Goal: Information Seeking & Learning: Learn about a topic

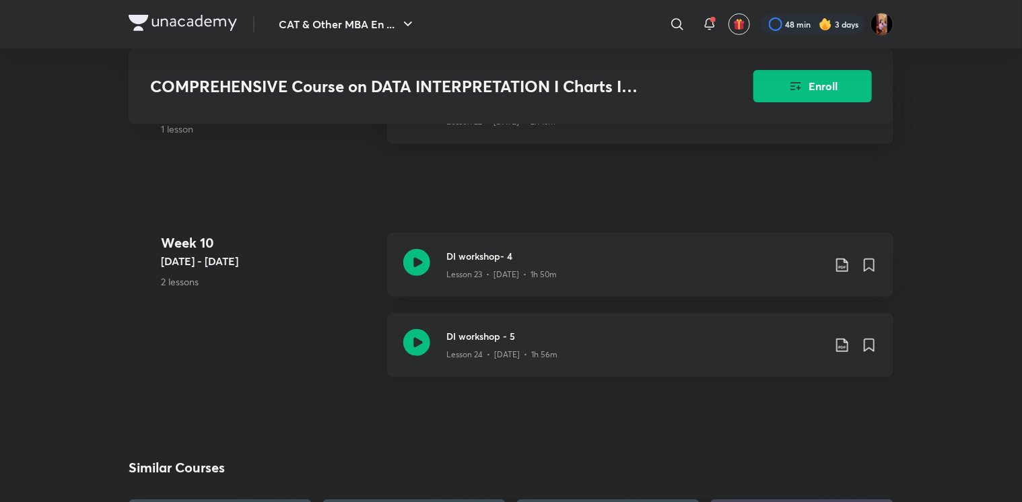
click at [491, 345] on div "Lesson 24 • Jun 27 • 1h 56m" at bounding box center [634, 352] width 377 height 18
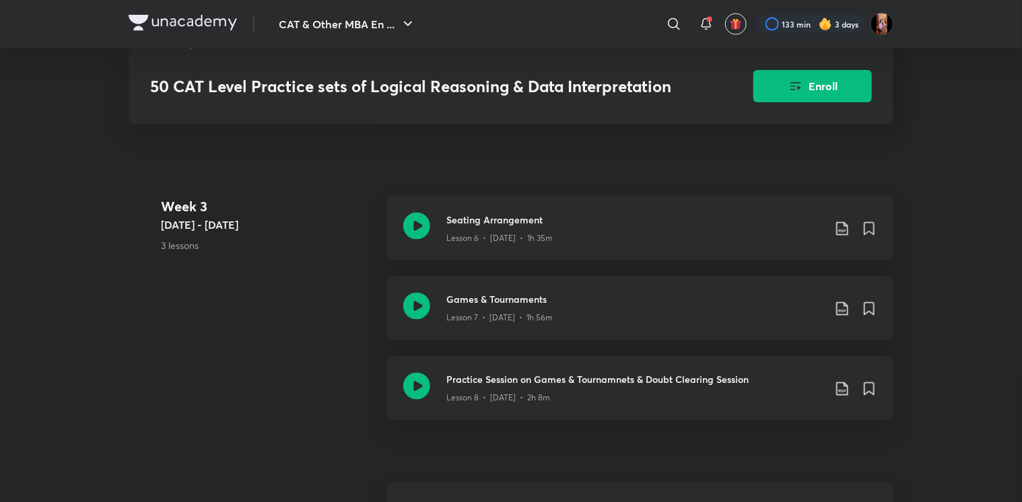
scroll to position [1012, 0]
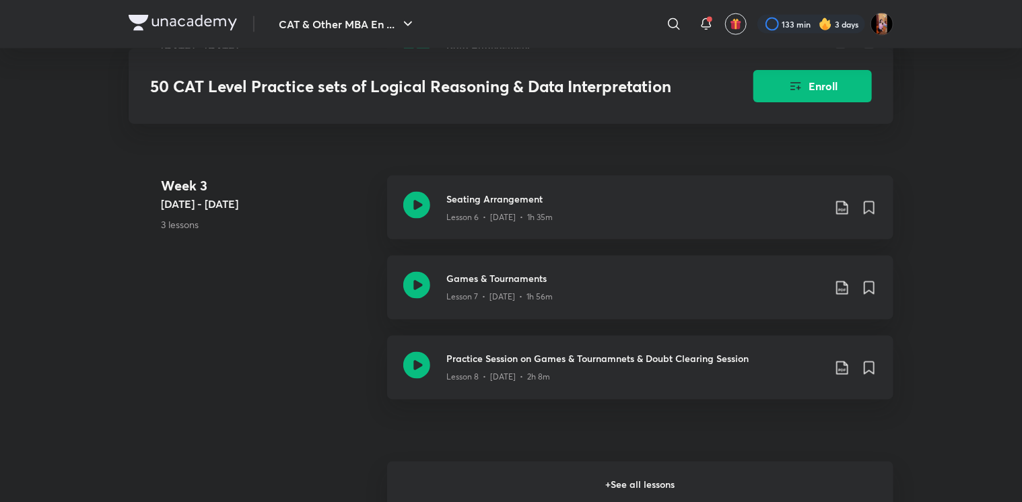
click at [422, 479] on h6 "+ See all lessons" at bounding box center [640, 485] width 506 height 47
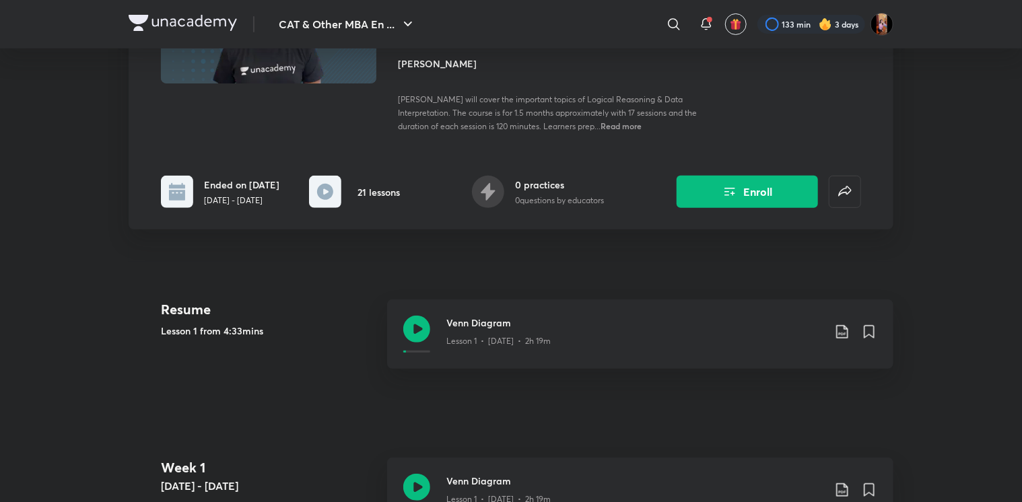
scroll to position [0, 0]
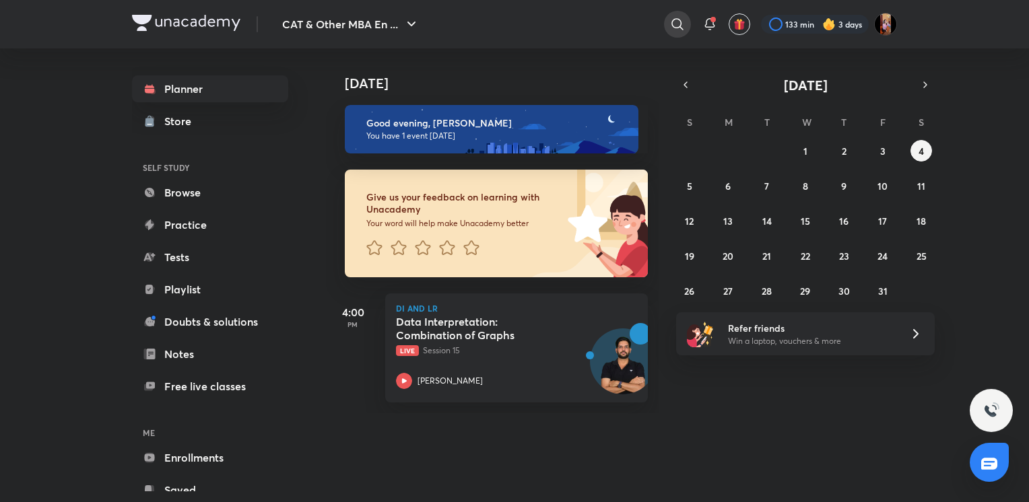
click at [685, 24] on div at bounding box center [677, 24] width 27 height 27
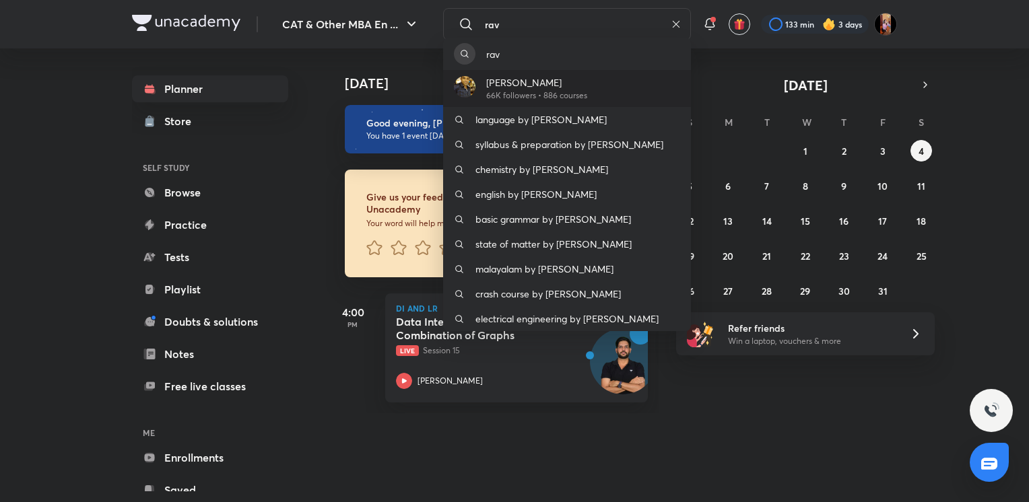
type input "rav"
click at [571, 86] on p "[PERSON_NAME]" at bounding box center [536, 82] width 101 height 14
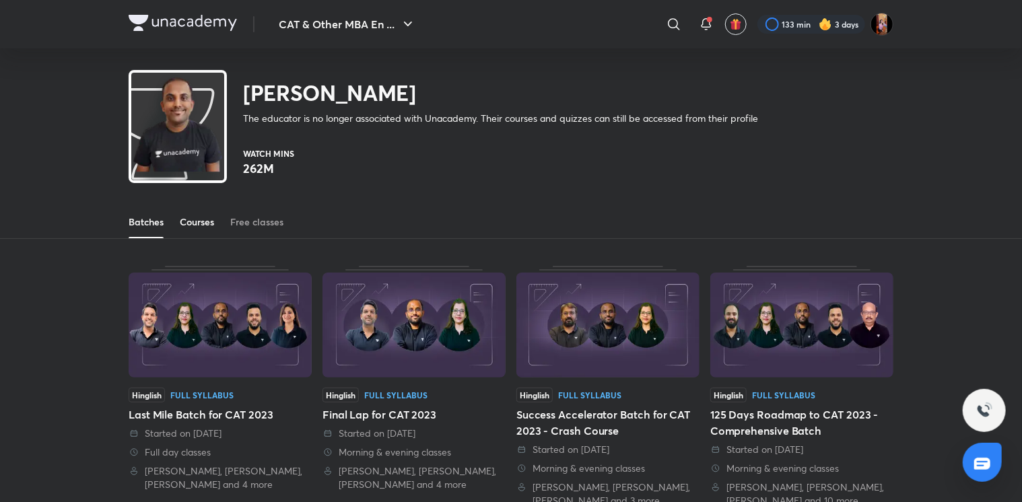
click at [198, 225] on div "Courses" at bounding box center [197, 221] width 34 height 13
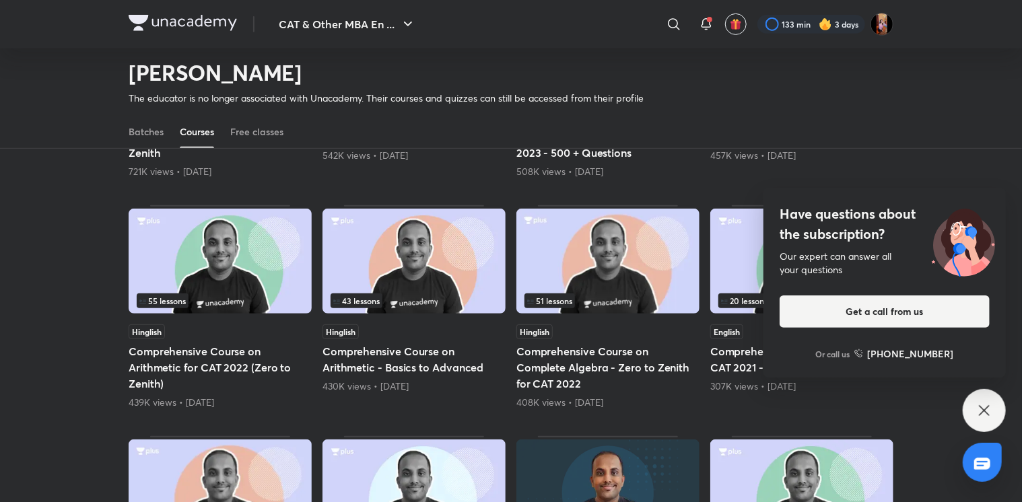
scroll to position [293, 0]
click at [996, 403] on div "Have questions about the subscription? Our expert can answer all your questions…" at bounding box center [984, 410] width 43 height 43
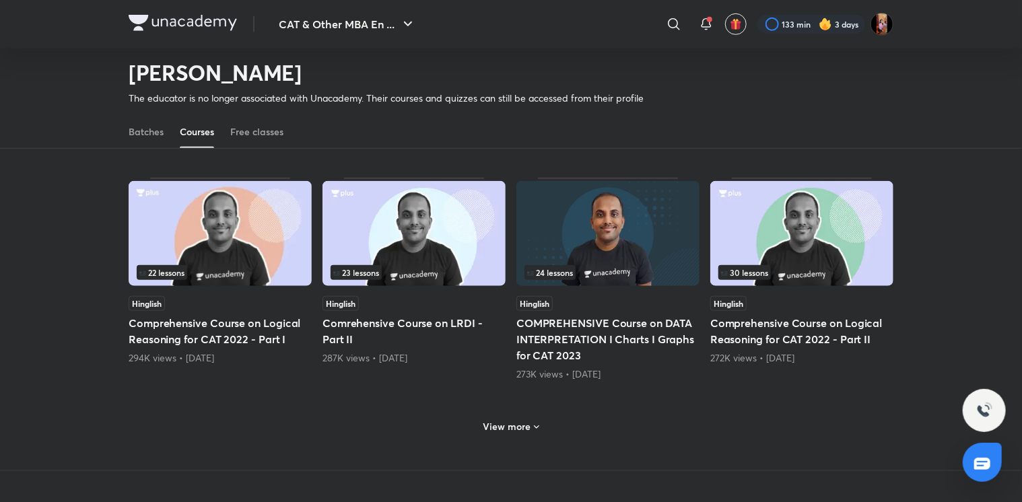
scroll to position [557, 0]
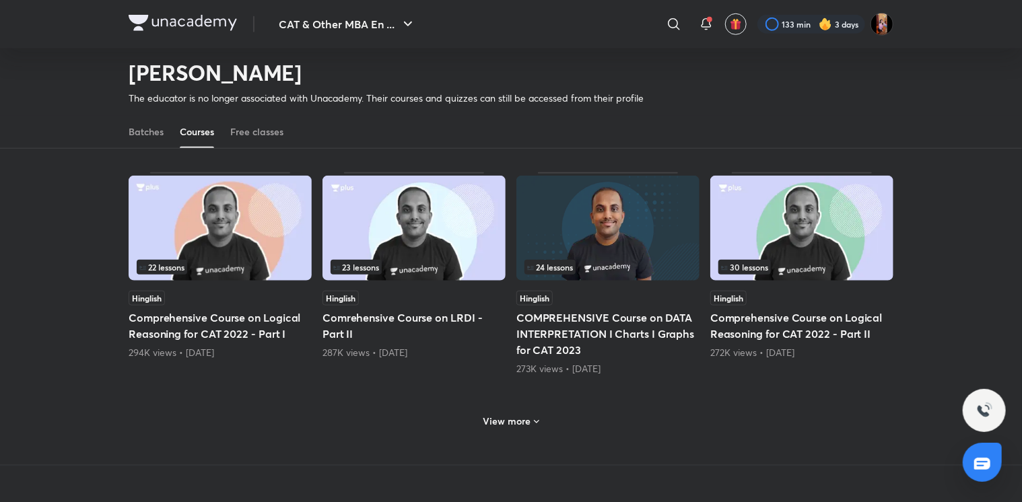
click at [520, 421] on h6 "View more" at bounding box center [507, 421] width 48 height 13
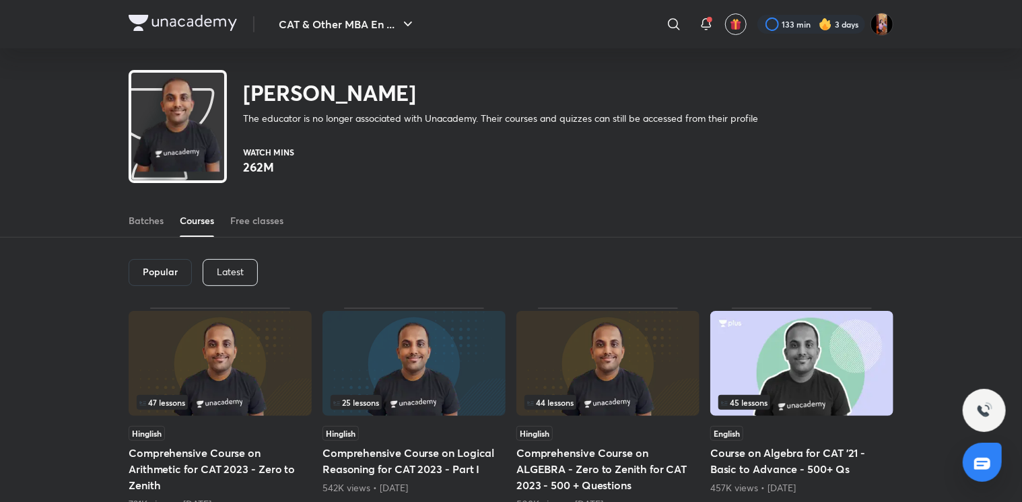
scroll to position [0, 0]
click at [153, 274] on h6 "Popular" at bounding box center [160, 273] width 35 height 11
click at [224, 273] on p "Latest" at bounding box center [230, 273] width 27 height 11
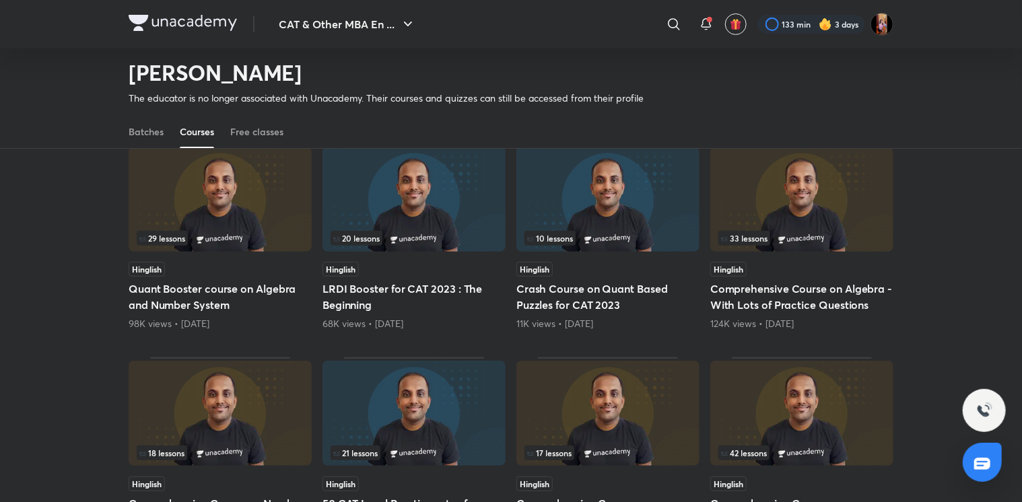
scroll to position [118, 0]
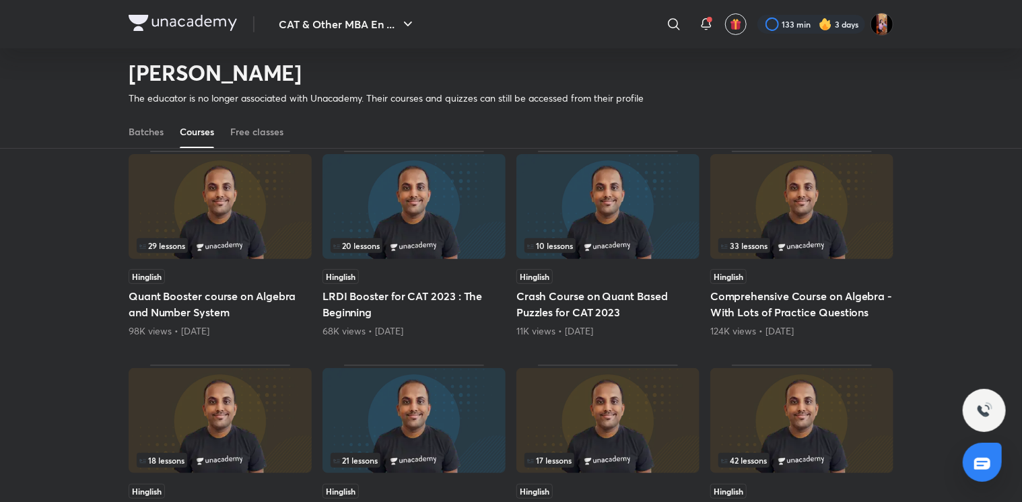
click at [569, 245] on span "10 lessons" at bounding box center [550, 246] width 46 height 8
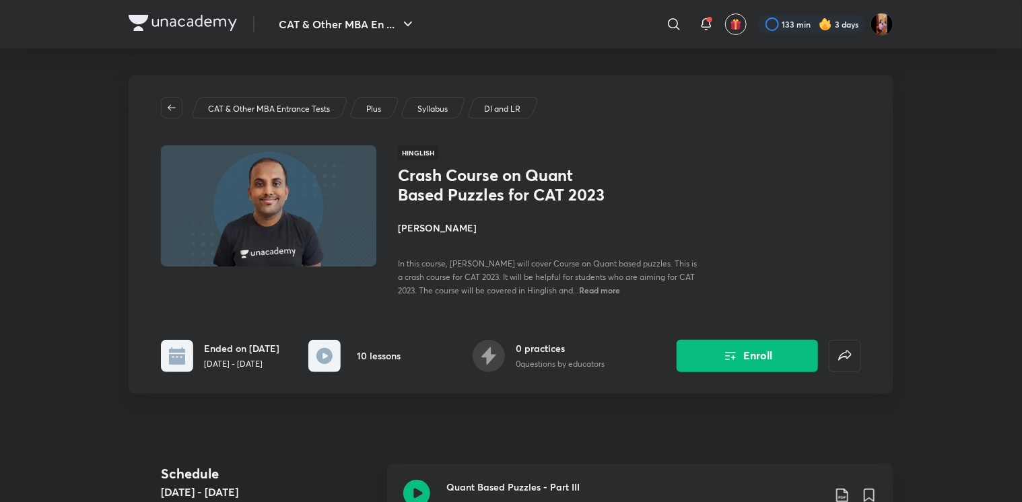
scroll to position [118, 0]
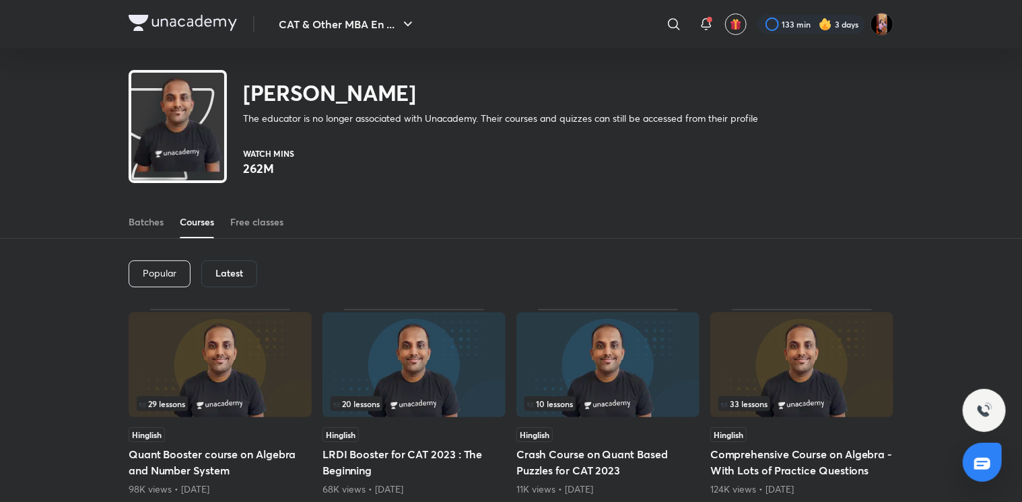
click at [246, 274] on div "Latest" at bounding box center [229, 274] width 56 height 27
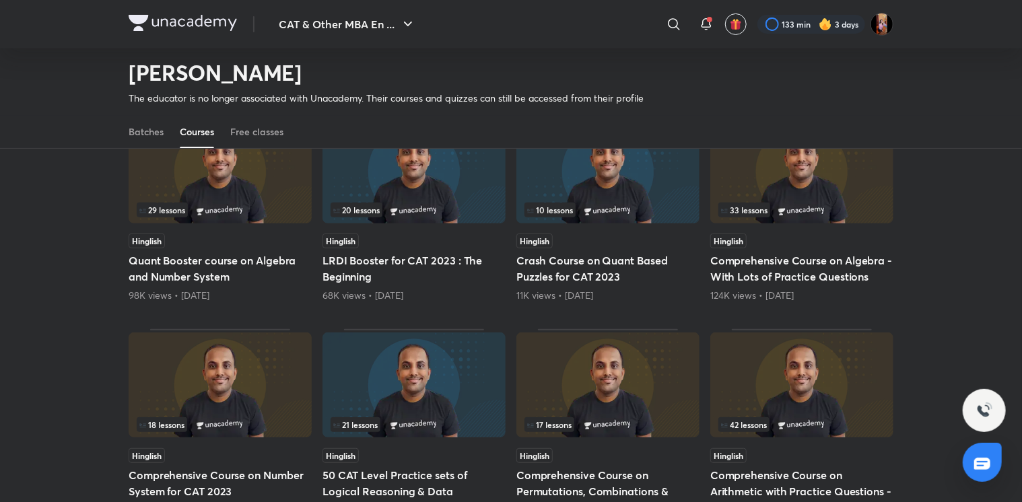
scroll to position [174, 0]
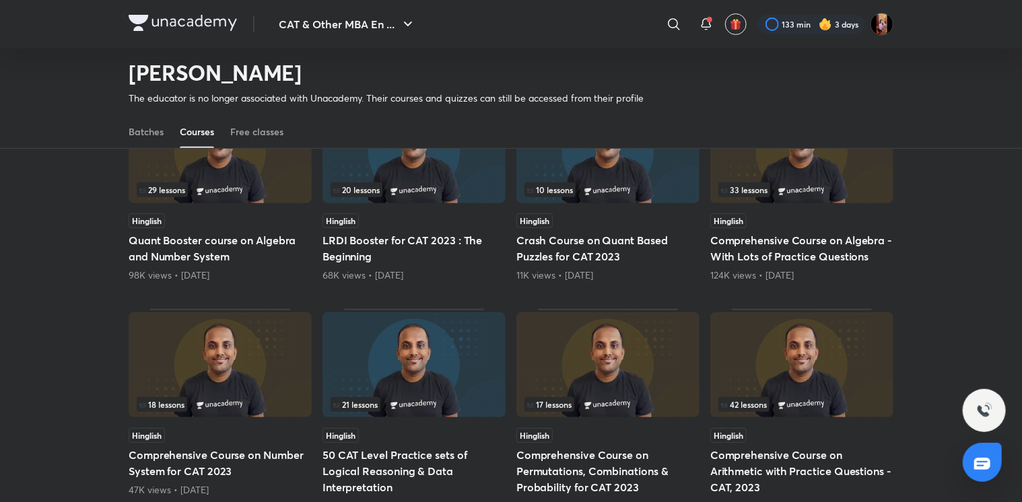
click at [368, 186] on span "20 lessons" at bounding box center [356, 190] width 46 height 8
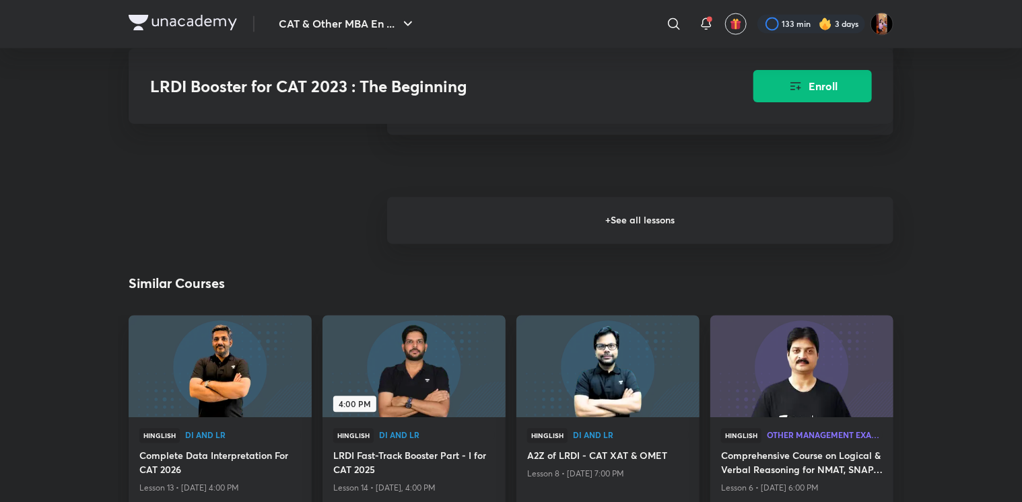
scroll to position [1284, 0]
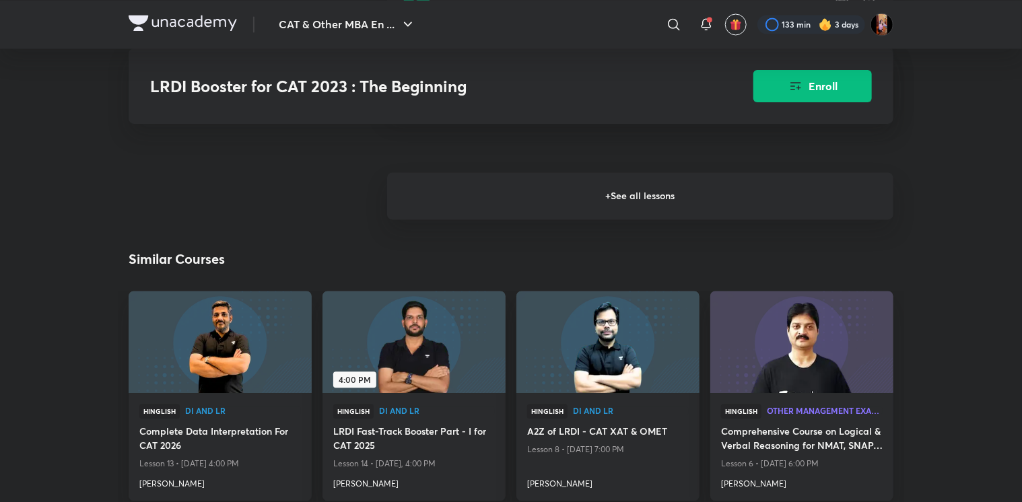
click at [487, 193] on h6 "+ See all lessons" at bounding box center [640, 195] width 506 height 47
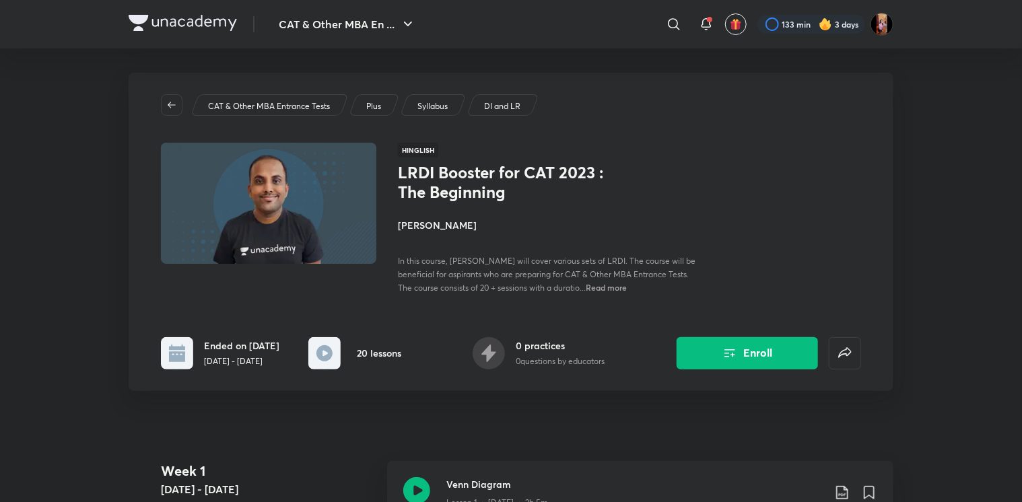
scroll to position [0, 0]
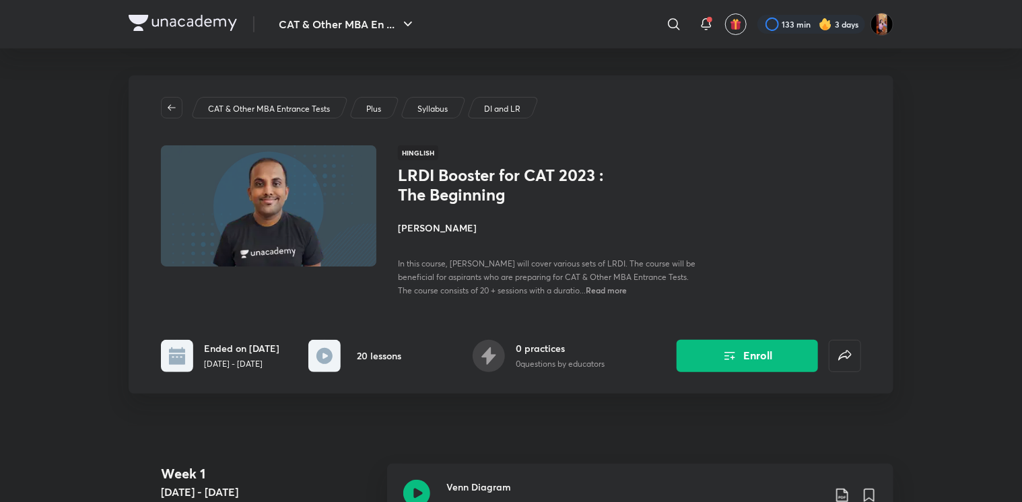
scroll to position [174, 0]
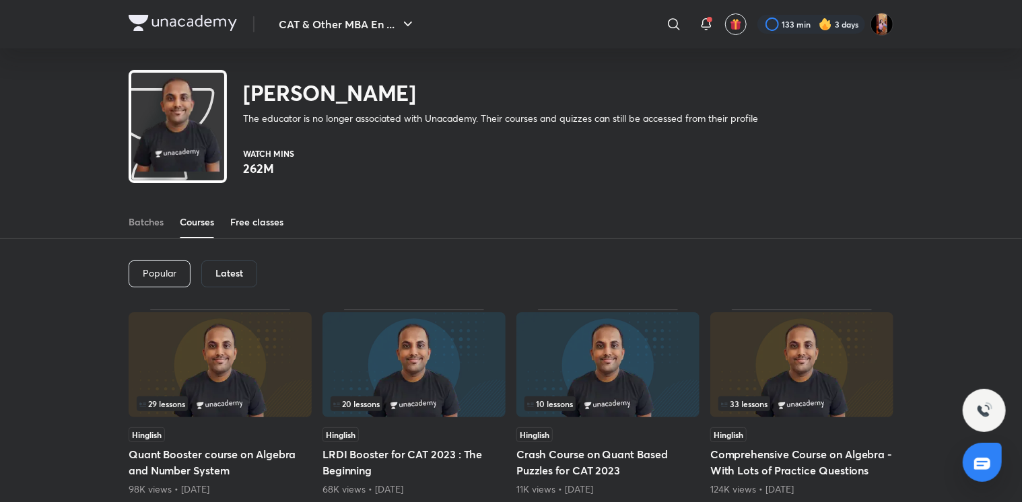
click at [258, 219] on div "Free classes" at bounding box center [256, 221] width 53 height 13
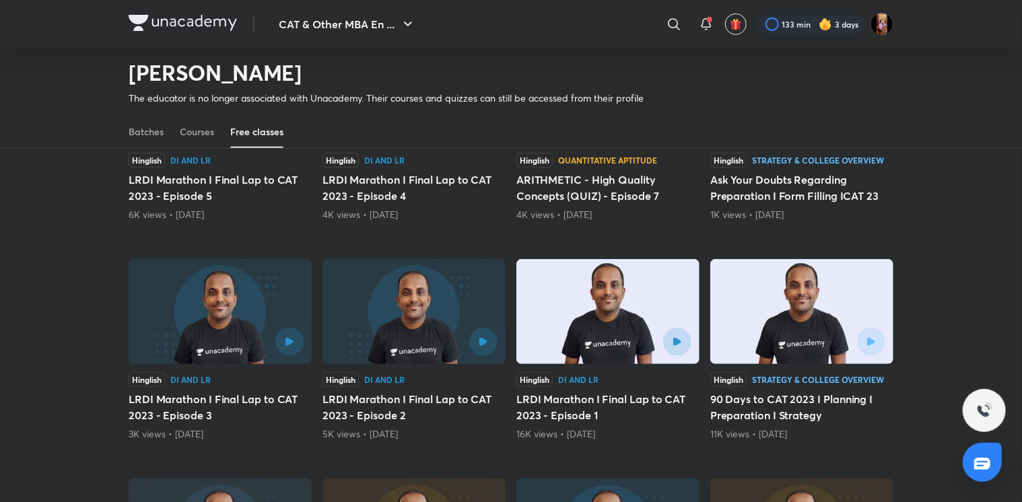
scroll to position [237, 0]
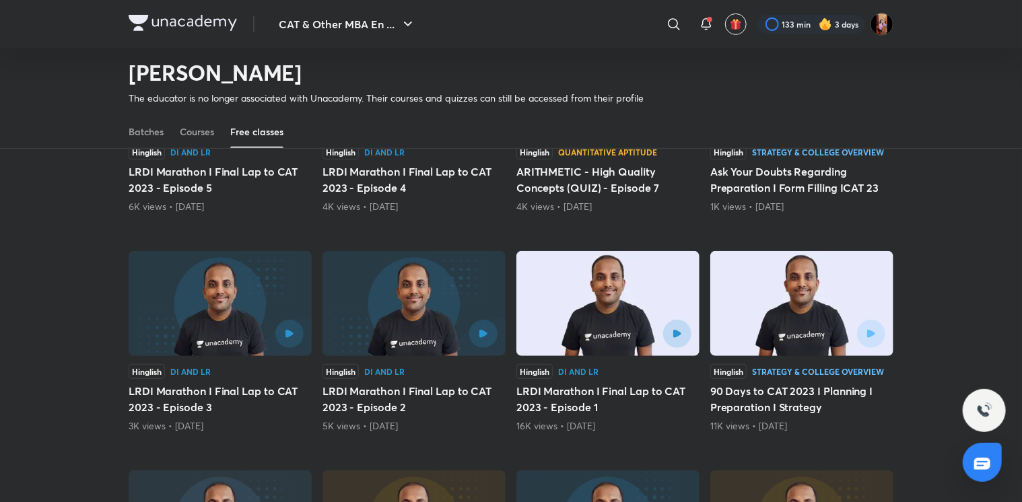
click at [611, 318] on img at bounding box center [607, 303] width 183 height 105
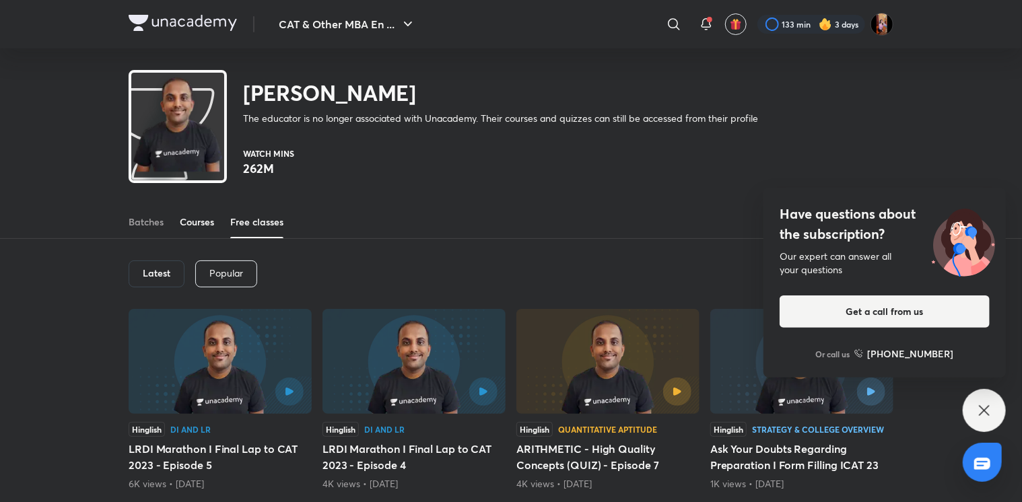
click at [191, 222] on div "Courses" at bounding box center [197, 221] width 34 height 13
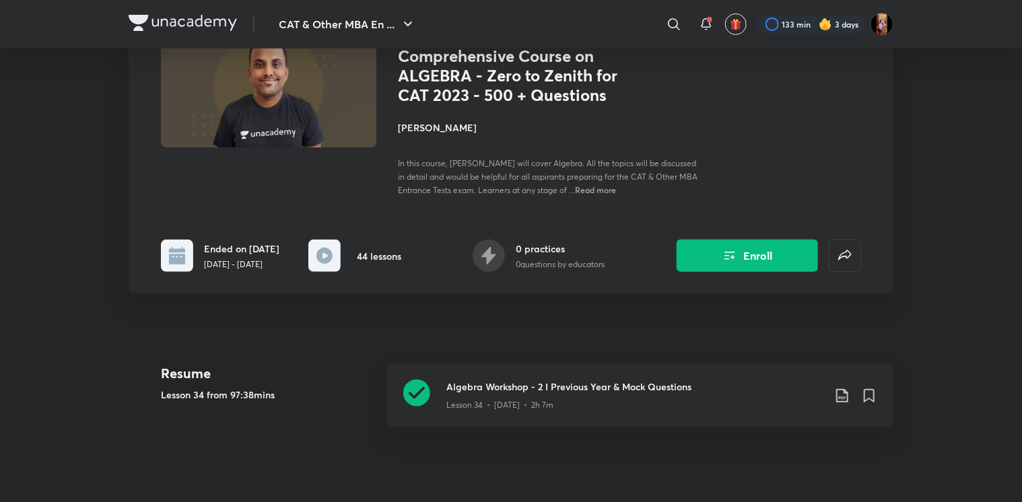
scroll to position [158, 0]
